Goal: Feedback & Contribution: Leave review/rating

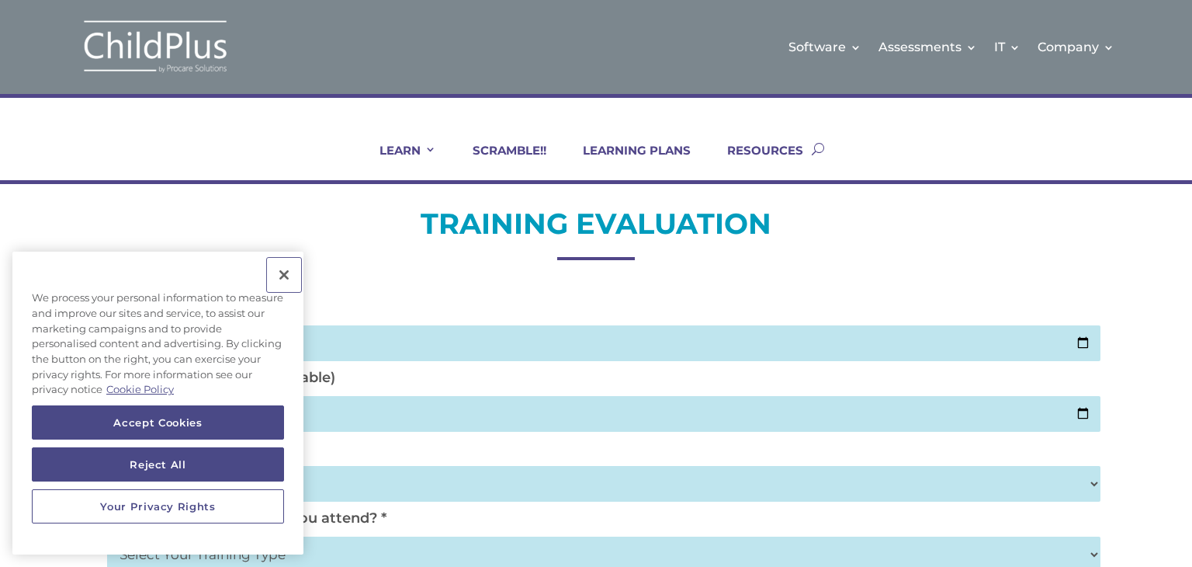
click at [286, 279] on button "Close" at bounding box center [284, 275] width 34 height 34
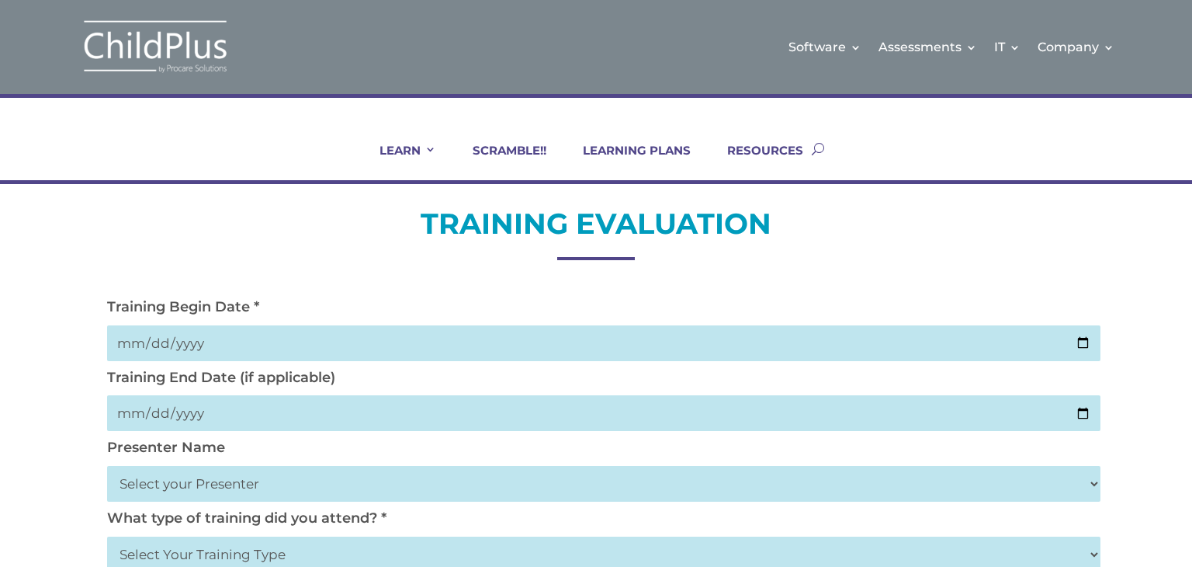
click at [138, 340] on input "date" at bounding box center [603, 343] width 993 height 36
type input "2025-09-03"
click at [227, 417] on input "date" at bounding box center [603, 413] width 993 height 36
type input "2025-09-05"
click at [182, 491] on select "Select your Presenter Aaron Dickerson Amy Corkery Cindy Coats Danielle Hensley …" at bounding box center [603, 484] width 993 height 36
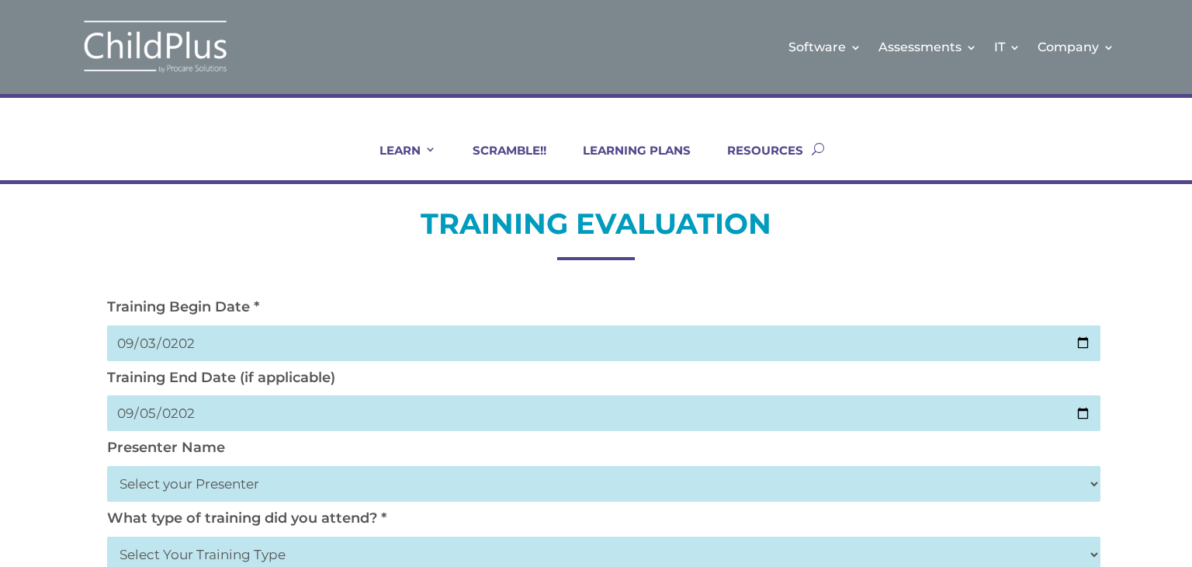
select select "Nickerson, Trecia"
click at [107, 466] on select "Select your Presenter Aaron Dickerson Amy Corkery Cindy Coats Danielle Hensley …" at bounding box center [603, 484] width 993 height 36
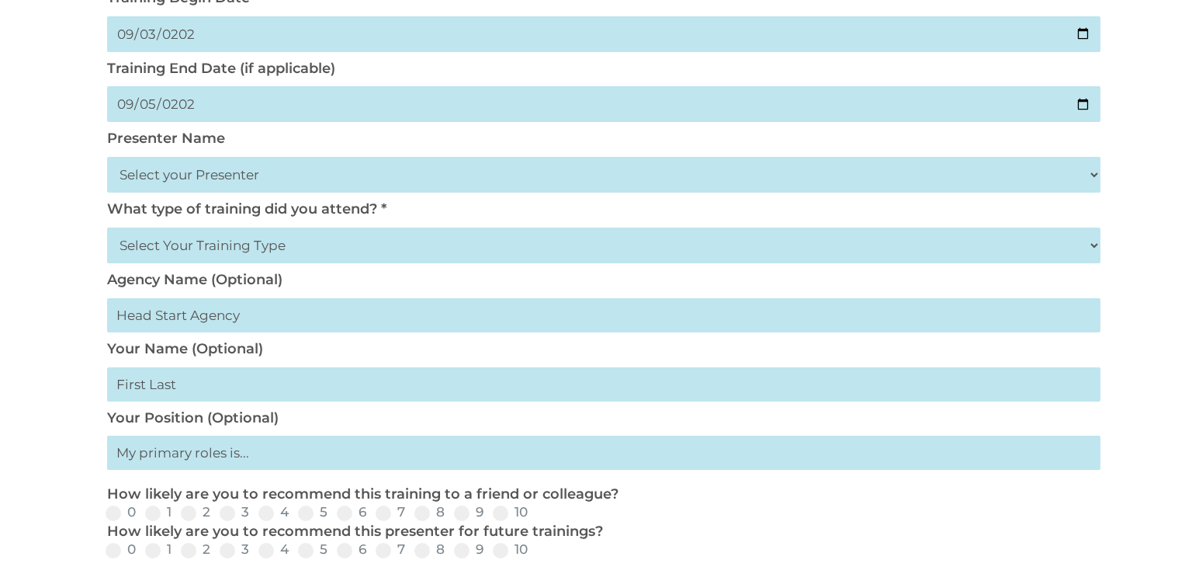
scroll to position [310, 0]
click at [323, 241] on select "Select Your Training Type On-site (at your agency) Virtual Visit Live Group Web…" at bounding box center [603, 245] width 993 height 36
select select "On-site (at your agency)"
click at [107, 227] on select "Select Your Training Type On-site (at your agency) Virtual Visit Live Group Web…" at bounding box center [603, 245] width 993 height 36
click at [186, 321] on input "text" at bounding box center [603, 314] width 993 height 34
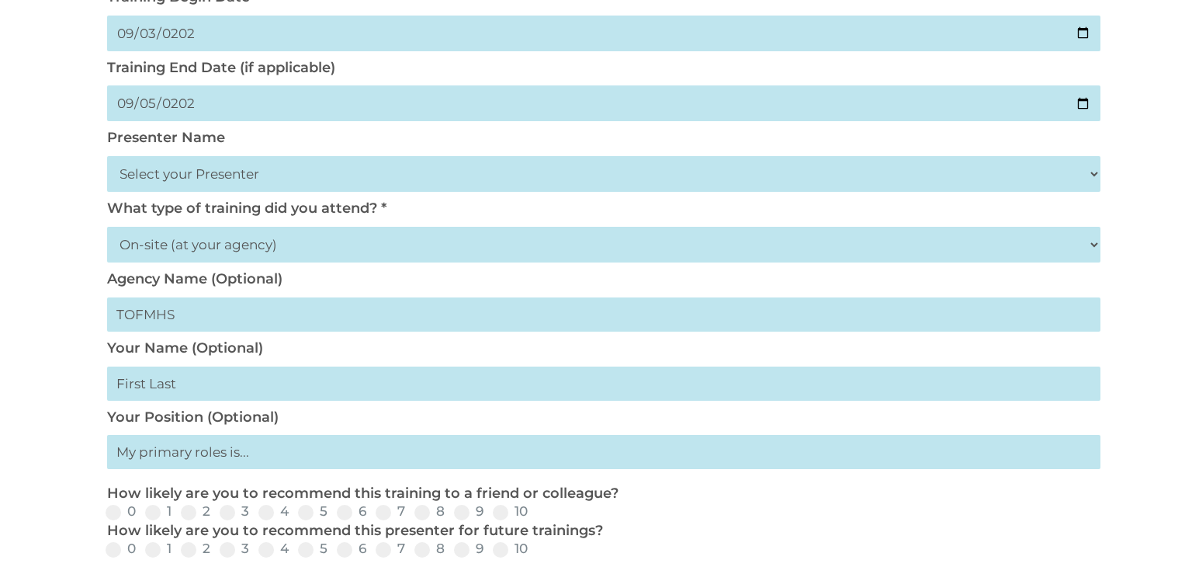
type input "TOFMHS"
click at [235, 390] on input "text" at bounding box center [603, 383] width 993 height 34
type input "Marcia"
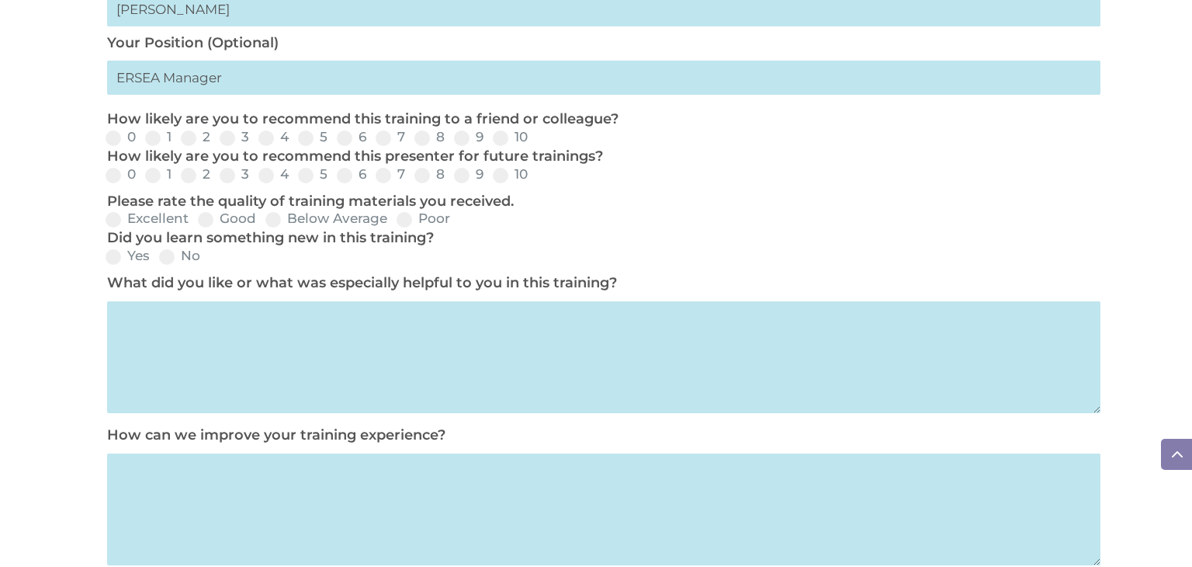
scroll to position [685, 0]
type input "ERSEA Manager"
click at [497, 137] on span at bounding box center [501, 138] width 16 height 16
click at [536, 137] on input "10" at bounding box center [541, 142] width 10 height 10
radio input "true"
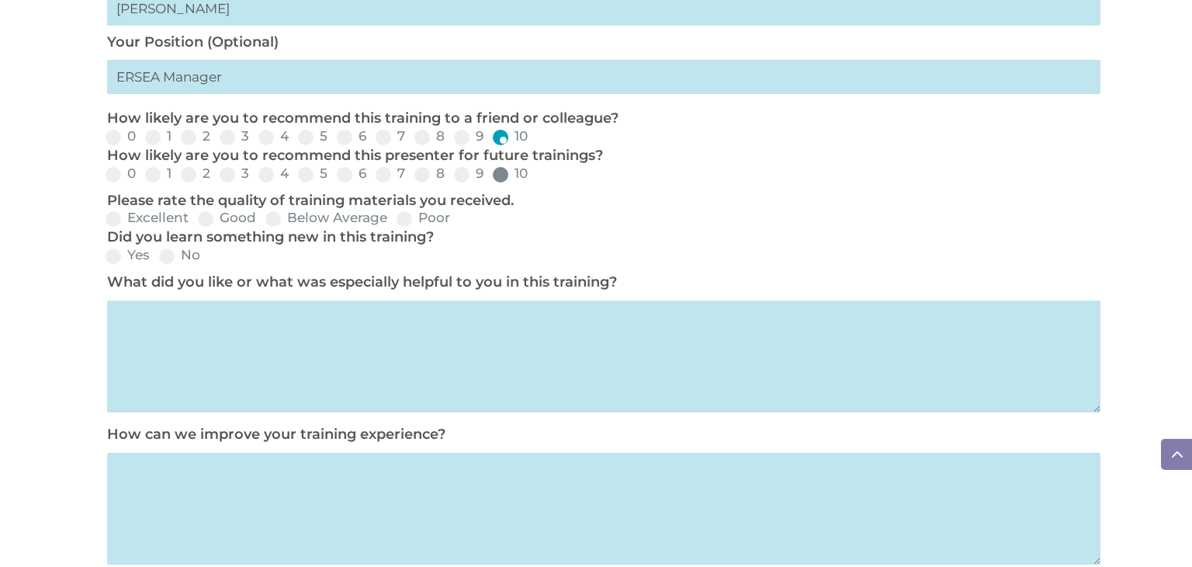
drag, startPoint x: 509, startPoint y: 174, endPoint x: 499, endPoint y: 173, distance: 10.1
click at [508, 174] on label "10" at bounding box center [510, 173] width 35 height 13
click at [536, 175] on input "10" at bounding box center [541, 180] width 10 height 10
radio input "true"
click at [118, 218] on span at bounding box center [114, 219] width 16 height 16
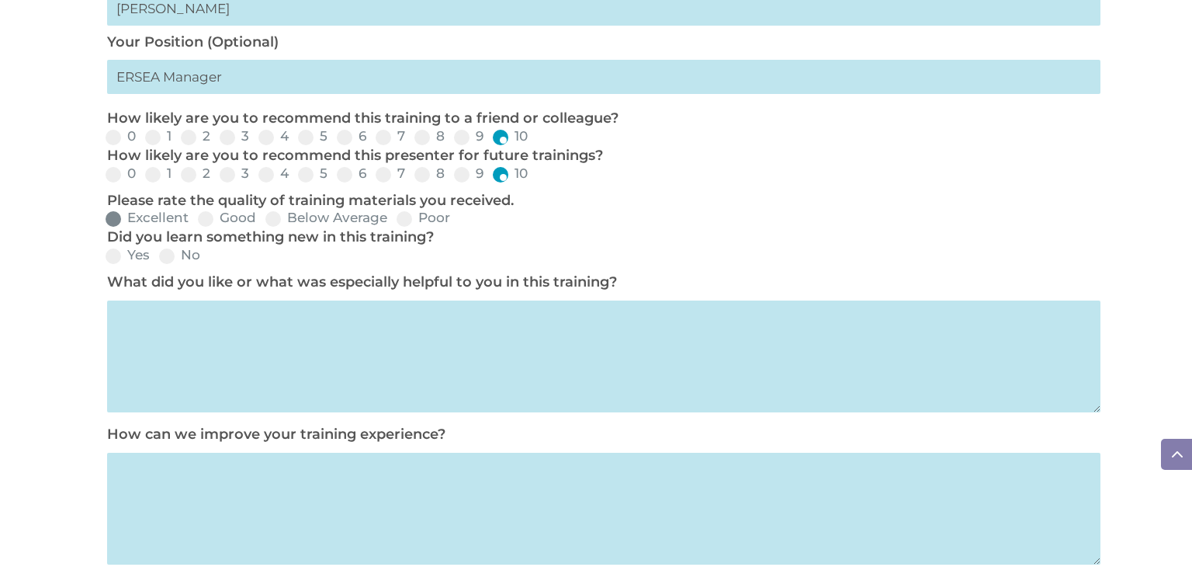
click at [196, 219] on input "Excellent" at bounding box center [201, 224] width 10 height 10
radio input "true"
click at [122, 255] on label "Yes" at bounding box center [128, 254] width 44 height 13
click at [158, 256] on input "Yes" at bounding box center [163, 261] width 10 height 10
radio input "true"
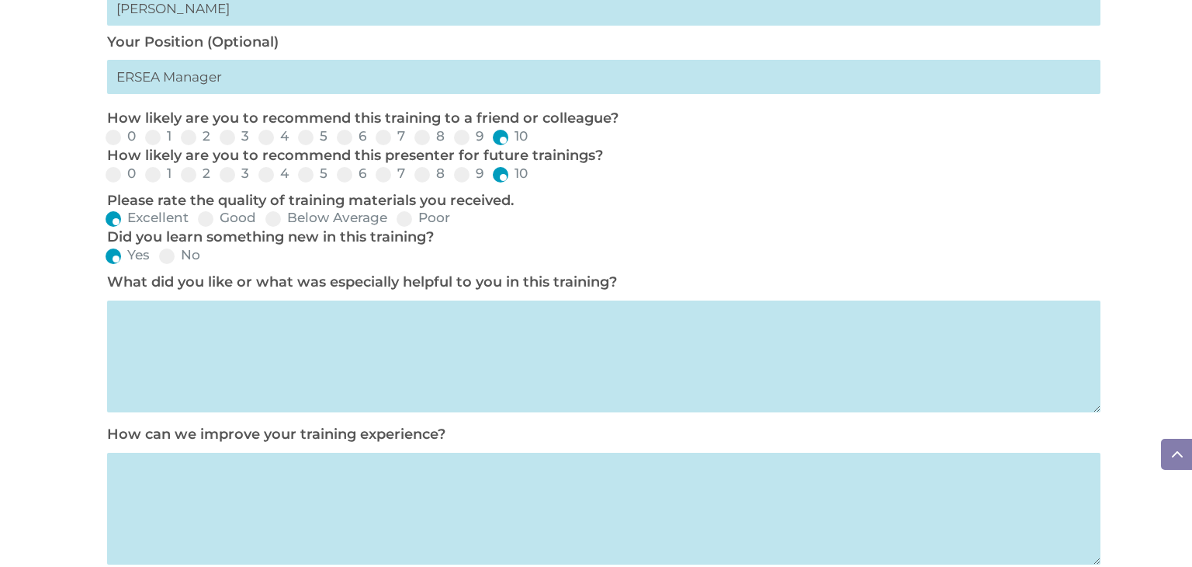
click at [175, 308] on textarea at bounding box center [603, 356] width 993 height 112
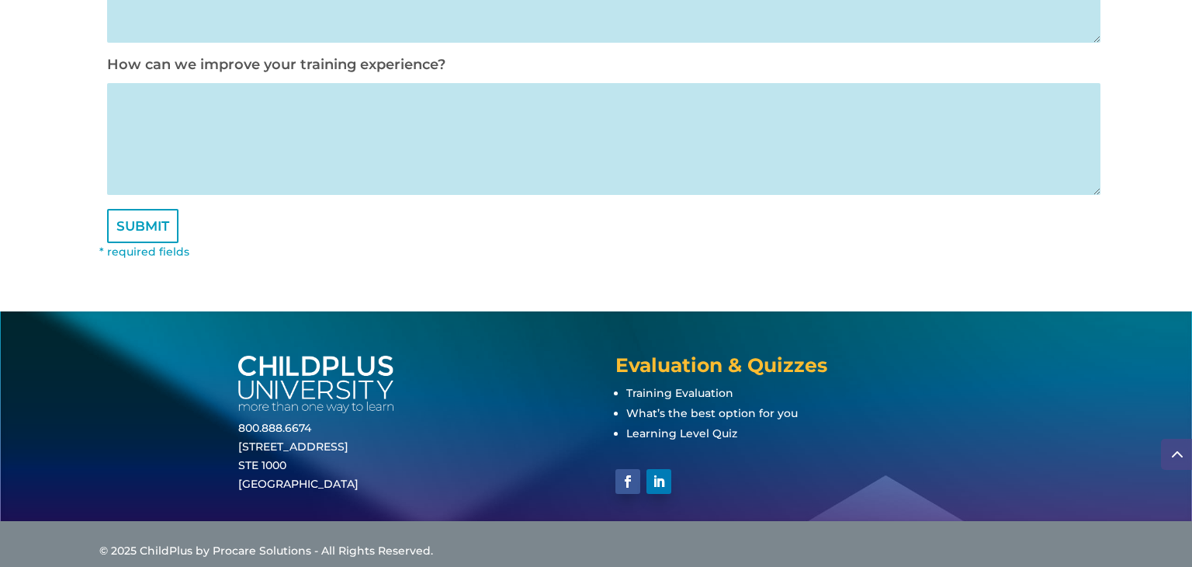
scroll to position [1057, 0]
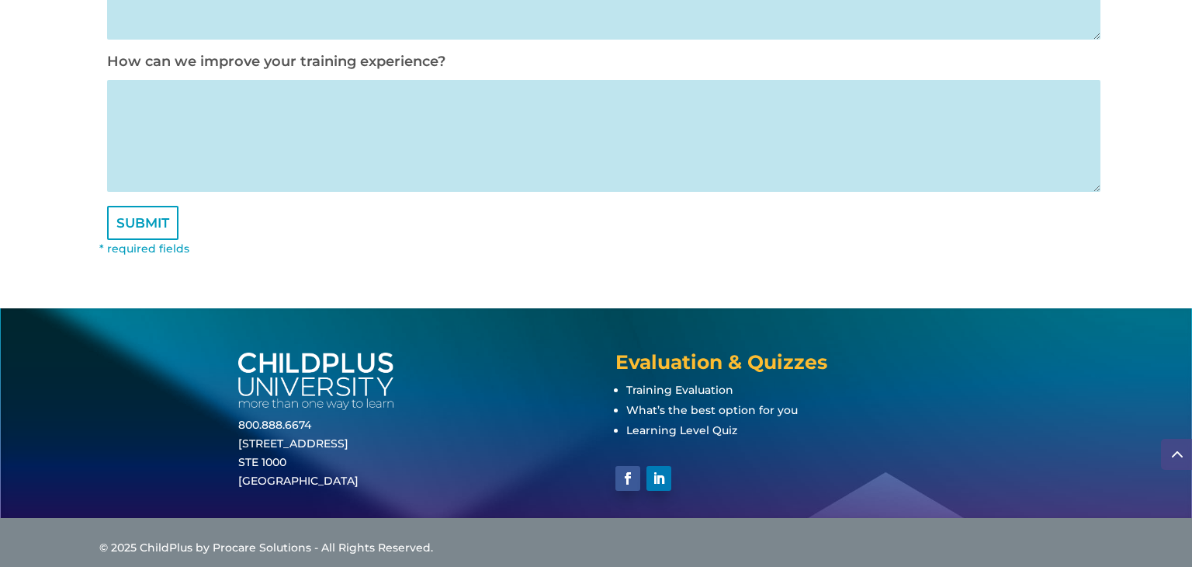
type textarea "The use of internal monitoring."
click at [332, 123] on textarea at bounding box center [603, 136] width 993 height 112
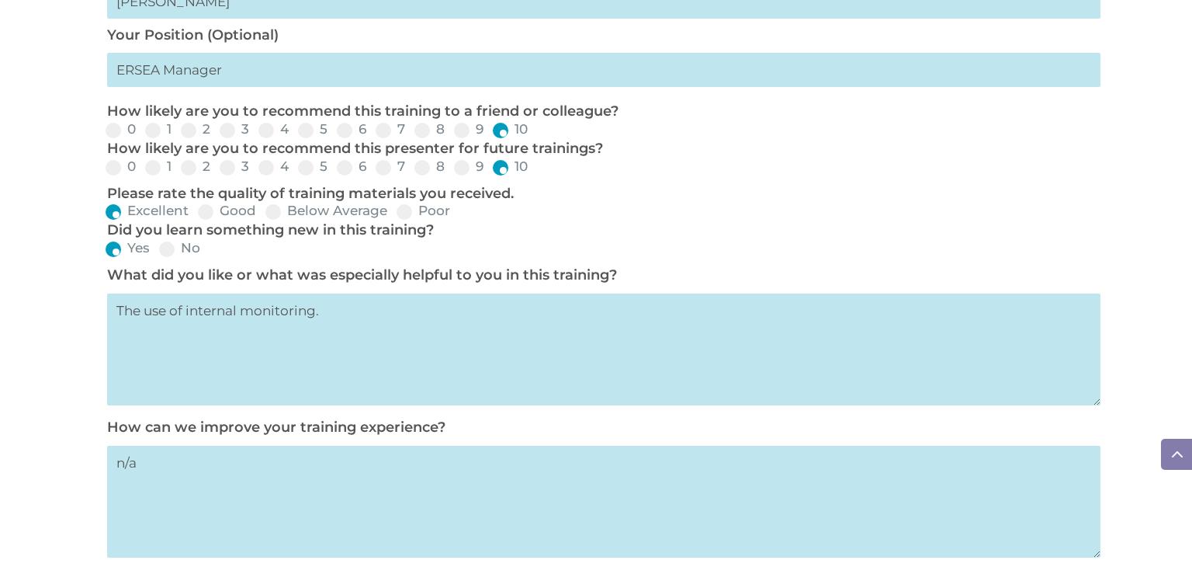
scroll to position [686, 0]
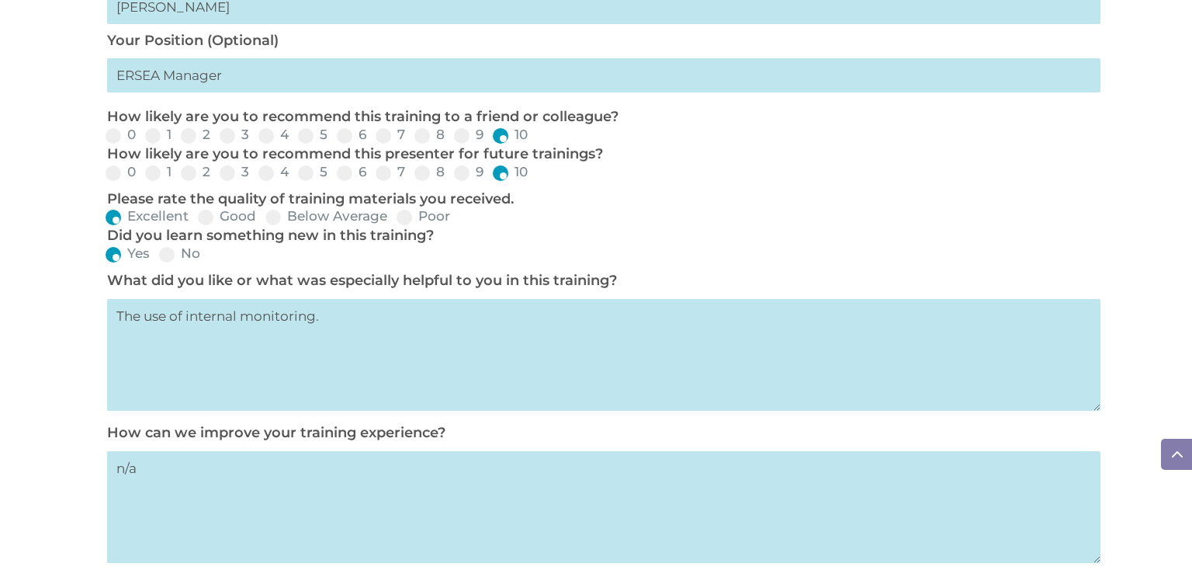
type textarea "n/a"
click at [341, 324] on textarea "The use of internal monitoring." at bounding box center [603, 355] width 993 height 112
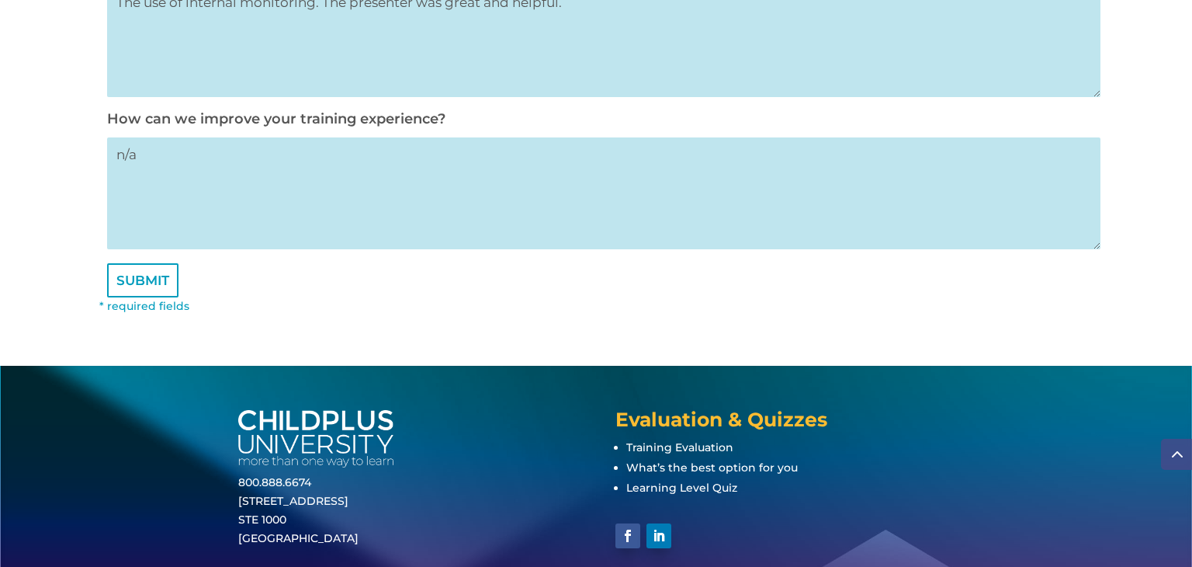
scroll to position [1076, 0]
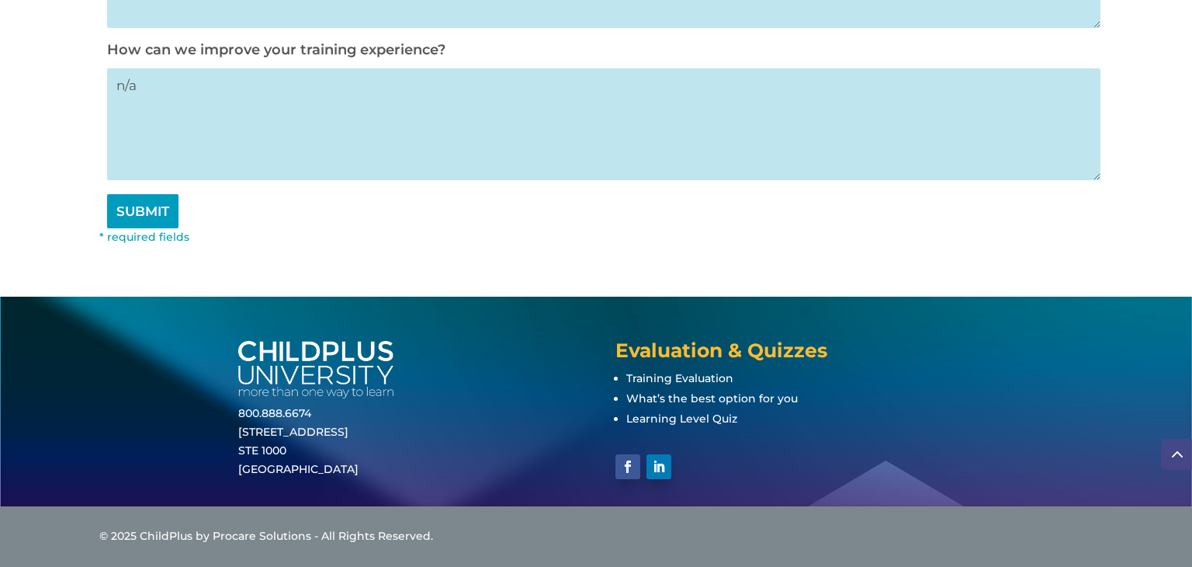
type textarea "The use of internal monitoring. The presenter was great and helpful."
click at [126, 206] on input "SUBMIT" at bounding box center [142, 211] width 71 height 34
